Goal: Task Accomplishment & Management: Manage account settings

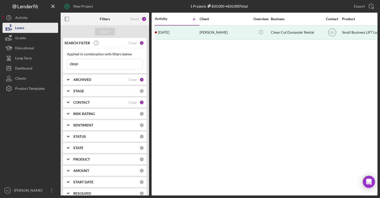
click at [25, 29] on button "Loans" at bounding box center [31, 28] width 56 height 10
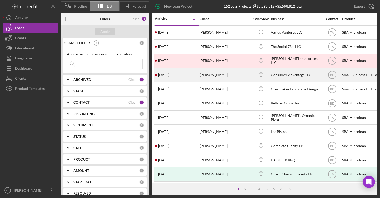
click at [170, 78] on div "[DATE] [PERSON_NAME]" at bounding box center [177, 74] width 44 height 13
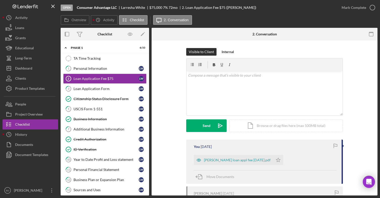
drag, startPoint x: 147, startPoint y: 70, endPoint x: 147, endPoint y: 92, distance: 22.2
click at [148, 92] on div "Icon/Expander Phase 1 6 / 33 TA Time Tracking TA Time Tracking 1 Personal Infor…" at bounding box center [105, 117] width 88 height 155
drag, startPoint x: 147, startPoint y: 92, endPoint x: 147, endPoint y: 113, distance: 21.2
click at [148, 116] on div "Icon/Expander Phase 1 6 / 33 TA Time Tracking TA Time Tracking 1 Personal Infor…" at bounding box center [105, 117] width 88 height 155
click at [67, 49] on icon "Icon/Expander" at bounding box center [66, 48] width 10 height 10
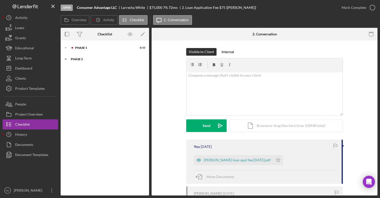
click at [74, 59] on div "Phase 2" at bounding box center [107, 59] width 72 height 3
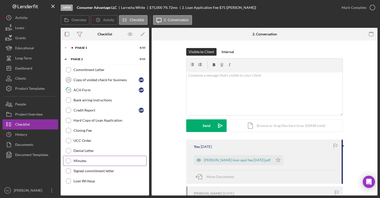
click at [96, 160] on div "Minutes" at bounding box center [110, 161] width 73 height 4
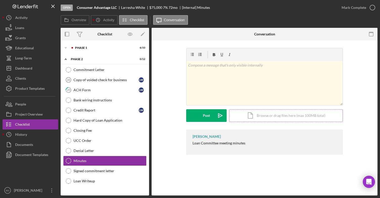
click at [258, 115] on div "Icon/Document Browse or drag files here (max 100MB total) Tap to choose files o…" at bounding box center [286, 115] width 114 height 13
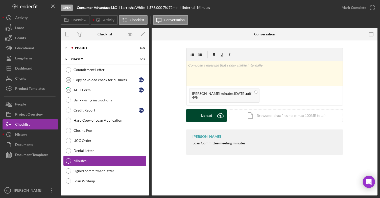
click at [207, 117] on div "Upload" at bounding box center [206, 115] width 11 height 13
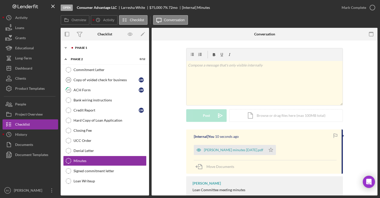
click at [74, 49] on div "Phase 1" at bounding box center [108, 47] width 75 height 3
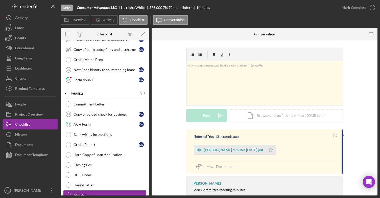
scroll to position [332, 0]
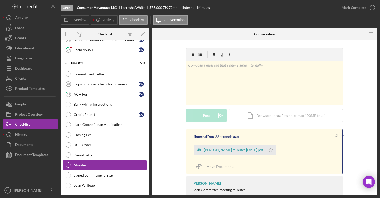
click at [87, 163] on div "Minutes" at bounding box center [110, 165] width 73 height 4
click at [89, 185] on div "Loan Writeup" at bounding box center [110, 185] width 73 height 4
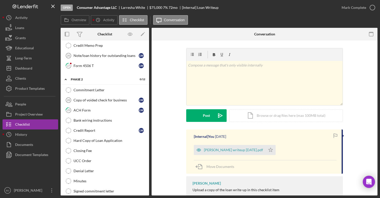
scroll to position [332, 0]
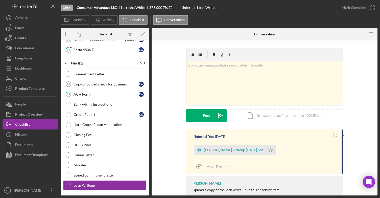
drag, startPoint x: 147, startPoint y: 162, endPoint x: 148, endPoint y: 99, distance: 63.2
click at [148, 99] on div "Icon/Expander Phase 1 6 / 33 TA Time Tracking TA Time Tracking 1 Personal Infor…" at bounding box center [105, 117] width 88 height 155
drag, startPoint x: 147, startPoint y: 152, endPoint x: 155, endPoint y: 117, distance: 35.7
click at [155, 117] on div "Overview Internal Workflow Stage Open Icon/Dropdown Arrow Archive (can unarchiv…" at bounding box center [219, 112] width 317 height 168
click at [147, 153] on div "Commitment Letter Commitment Letter Copy of voided check for business 28 Copy o…" at bounding box center [105, 131] width 88 height 124
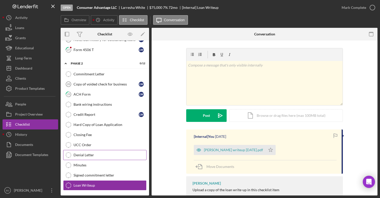
click at [139, 155] on div "Denial Letter" at bounding box center [110, 155] width 73 height 4
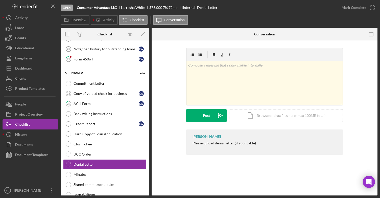
scroll to position [332, 0]
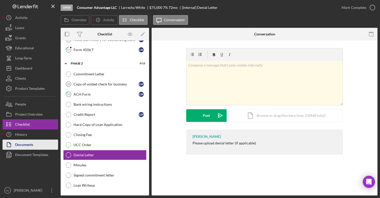
click at [36, 143] on button "Documents" at bounding box center [31, 144] width 56 height 10
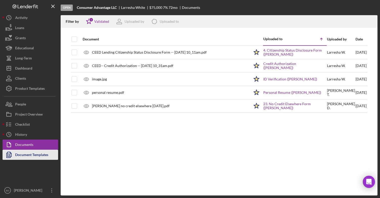
click at [39, 153] on div "Document Templates" at bounding box center [31, 155] width 33 height 11
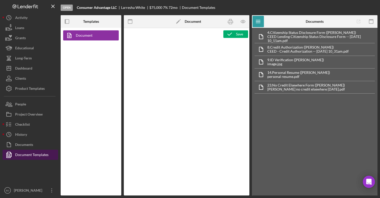
type textarea "<div> <p style="padding-left: 280px">&nbsp;</p> <p>&nbsp;</p> <p style="text-al…"
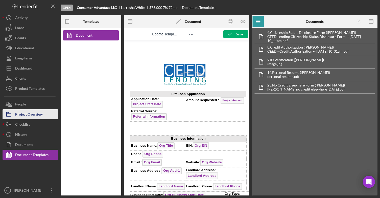
click at [30, 114] on div "Project Overview" at bounding box center [29, 114] width 28 height 11
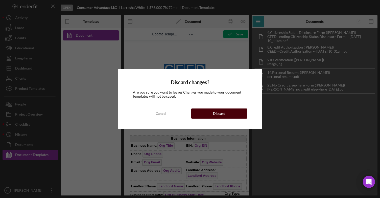
click at [207, 114] on button "Discard" at bounding box center [219, 113] width 56 height 10
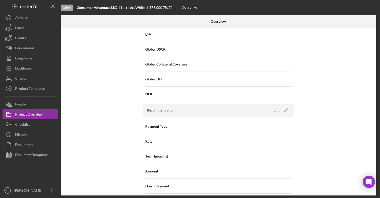
scroll to position [392, 0]
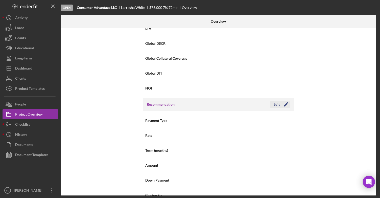
click at [274, 104] on div "Edit" at bounding box center [276, 105] width 6 height 8
click at [286, 120] on icon "Icon/Dropdown Arrow" at bounding box center [285, 121] width 12 height 12
click at [253, 104] on div "Cancel" at bounding box center [251, 105] width 11 height 8
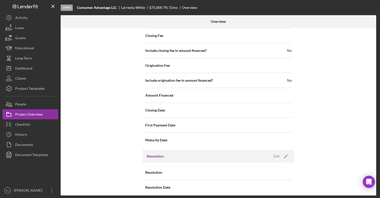
scroll to position [555, 0]
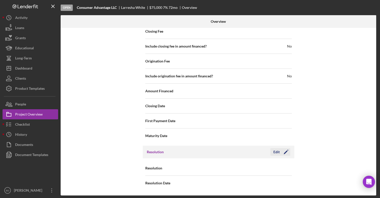
click at [284, 153] on icon "Icon/Edit" at bounding box center [286, 152] width 13 height 13
click at [265, 182] on icon at bounding box center [269, 183] width 13 height 13
type input "[DATE]"
click at [285, 170] on icon "Icon/Dropdown Arrow" at bounding box center [285, 168] width 12 height 12
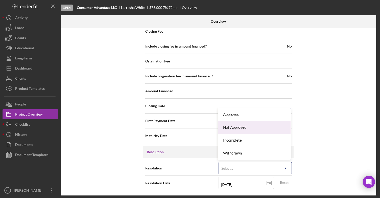
click at [265, 127] on div "Not Approved" at bounding box center [254, 127] width 73 height 13
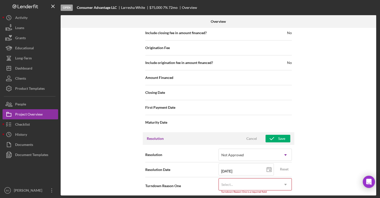
scroll to position [588, 0]
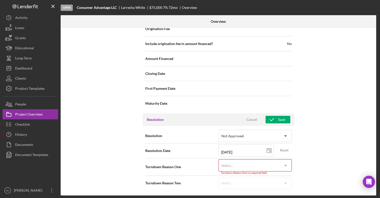
click at [284, 166] on icon "Icon/Dropdown Arrow" at bounding box center [285, 165] width 12 height 12
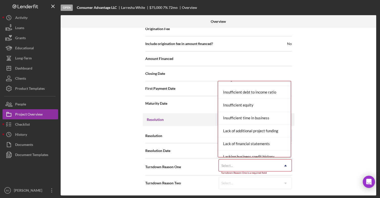
scroll to position [192, 0]
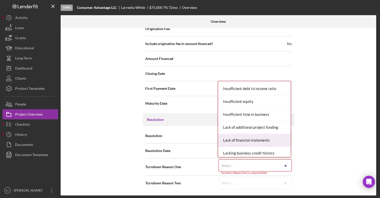
click at [260, 138] on div "Lack of financial statements" at bounding box center [254, 140] width 73 height 13
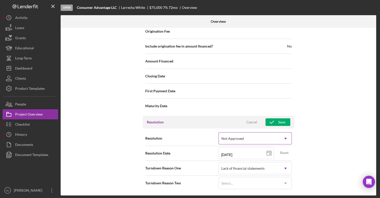
scroll to position [585, 0]
click at [286, 181] on icon "Icon/Dropdown Arrow" at bounding box center [285, 183] width 12 height 12
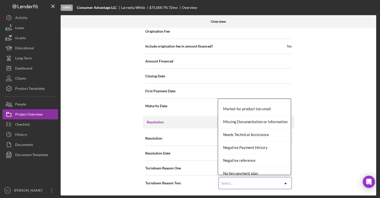
scroll to position [290, 0]
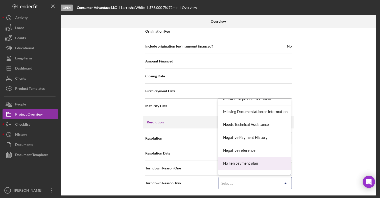
click at [267, 166] on div "No lien payment plan" at bounding box center [254, 163] width 73 height 13
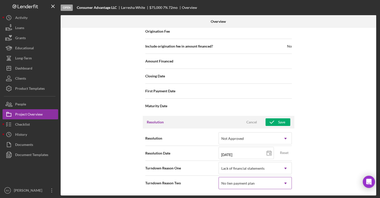
click at [288, 183] on icon "Icon/Dropdown Arrow" at bounding box center [285, 183] width 12 height 12
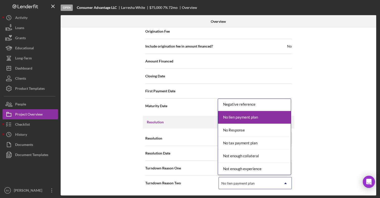
scroll to position [334, 0]
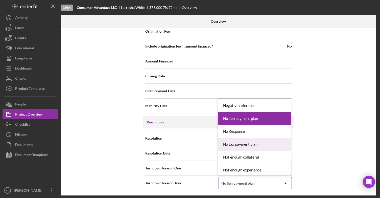
click at [254, 146] on div "No tax payment plan" at bounding box center [254, 144] width 73 height 13
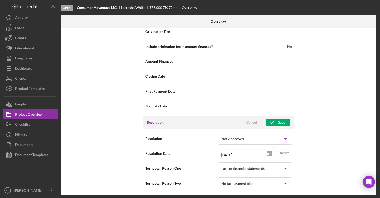
scroll to position [585, 0]
click at [279, 123] on div "Save" at bounding box center [281, 122] width 7 height 8
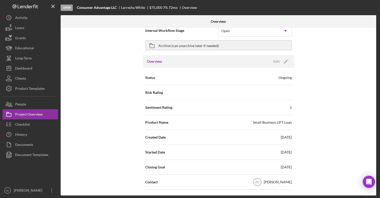
scroll to position [0, 0]
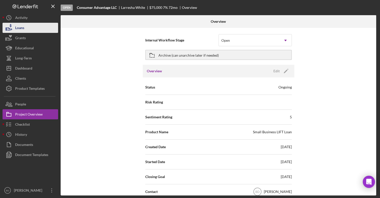
click at [41, 29] on button "Loans" at bounding box center [31, 28] width 56 height 10
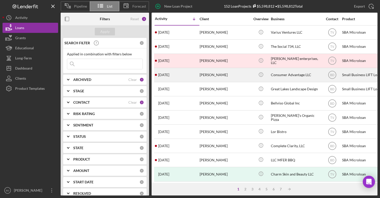
click at [182, 78] on div "[DATE] [PERSON_NAME]" at bounding box center [177, 74] width 44 height 13
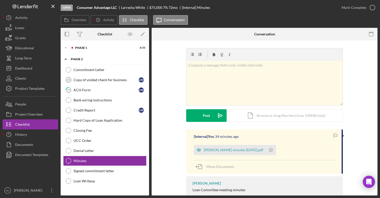
click at [83, 58] on div "Phase 2" at bounding box center [107, 59] width 72 height 3
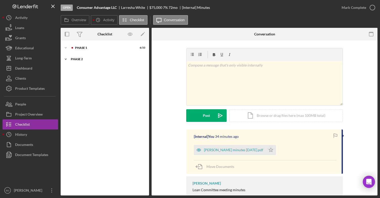
click at [83, 58] on div "Phase 2" at bounding box center [107, 59] width 72 height 3
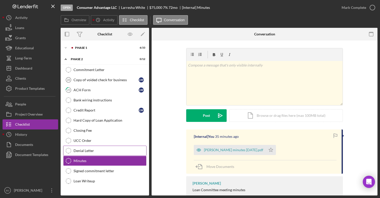
click at [100, 150] on div "Denial Letter" at bounding box center [110, 151] width 73 height 4
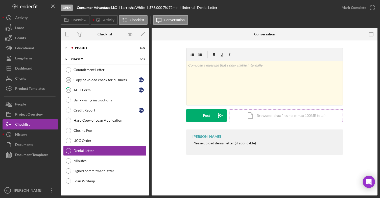
click at [258, 116] on div "Icon/Document Browse or drag files here (max 100MB total) Tap to choose files o…" at bounding box center [286, 115] width 114 height 13
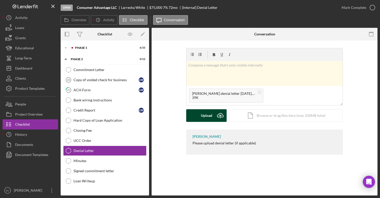
click at [196, 116] on button "Upload Icon/Upload" at bounding box center [206, 115] width 40 height 13
